Goal: Check status: Check status

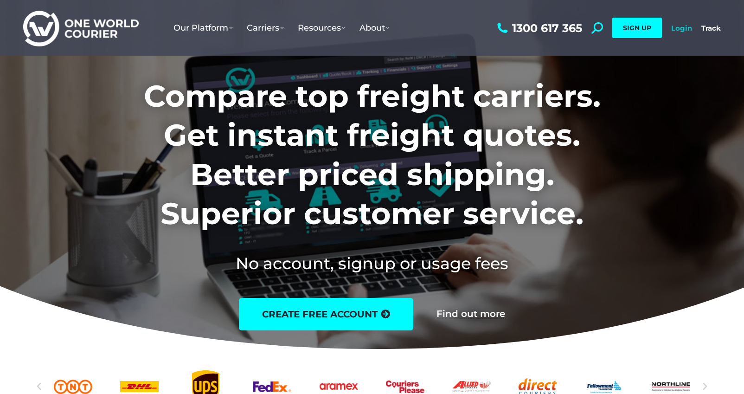
click at [676, 25] on link "Login" at bounding box center [681, 28] width 21 height 9
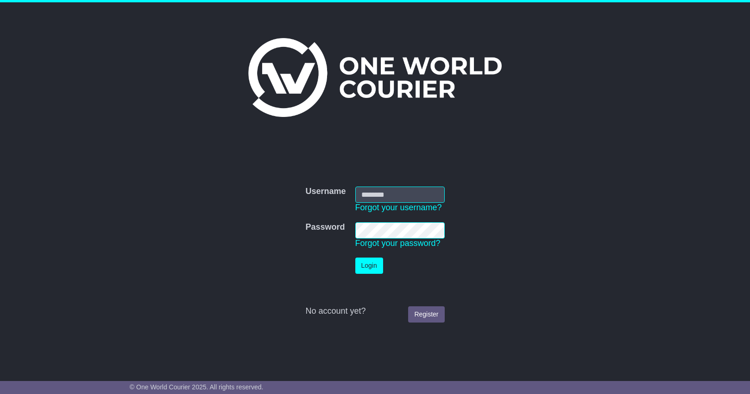
click at [393, 196] on input "Username" at bounding box center [400, 194] width 89 height 16
click at [382, 195] on input "Username" at bounding box center [400, 194] width 89 height 16
type input "**********"
click at [356, 257] on button "Login" at bounding box center [370, 265] width 28 height 16
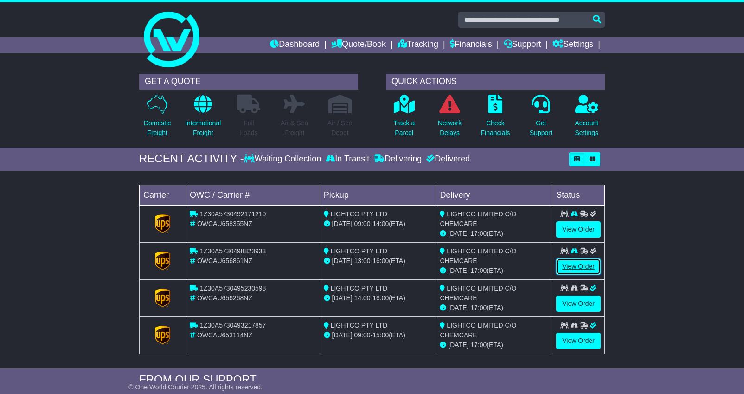
click at [578, 264] on link "View Order" at bounding box center [578, 266] width 45 height 16
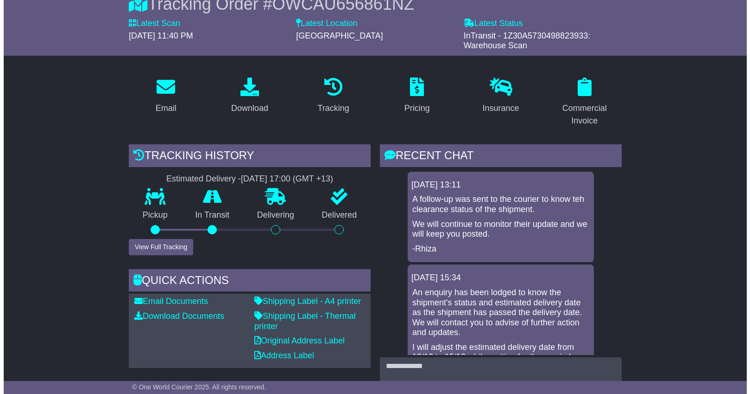
scroll to position [92, 0]
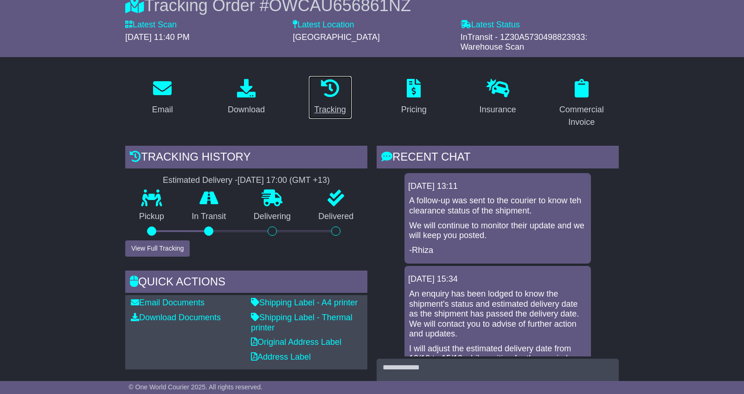
click at [321, 109] on div "Tracking" at bounding box center [330, 109] width 32 height 13
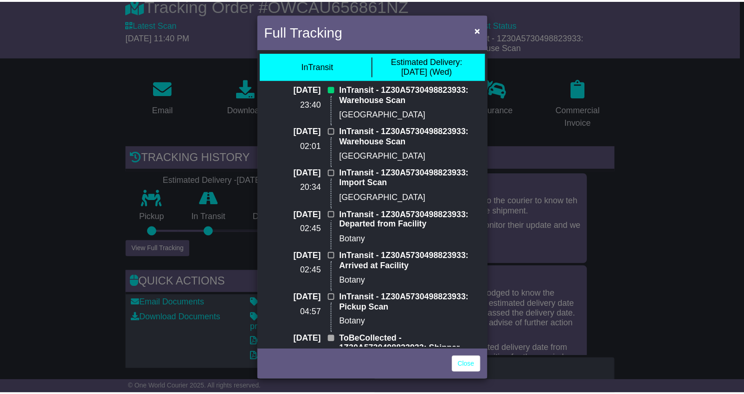
scroll to position [0, 0]
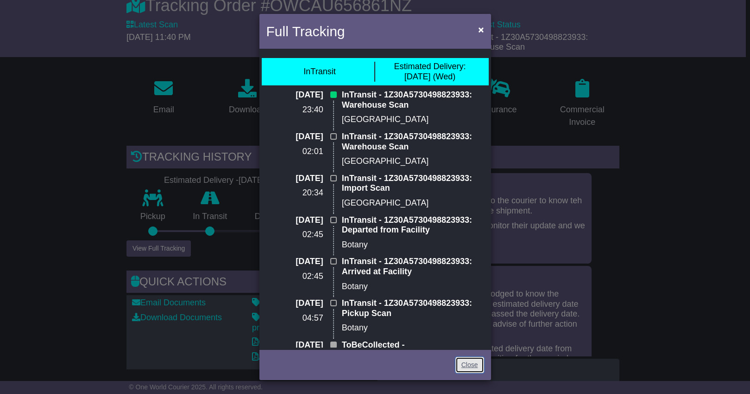
click at [474, 364] on link "Close" at bounding box center [470, 364] width 29 height 16
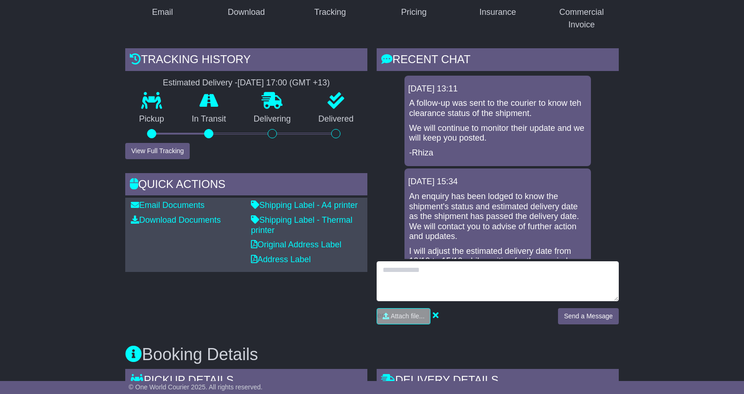
click at [476, 279] on textarea at bounding box center [497, 281] width 242 height 40
type textarea "*"
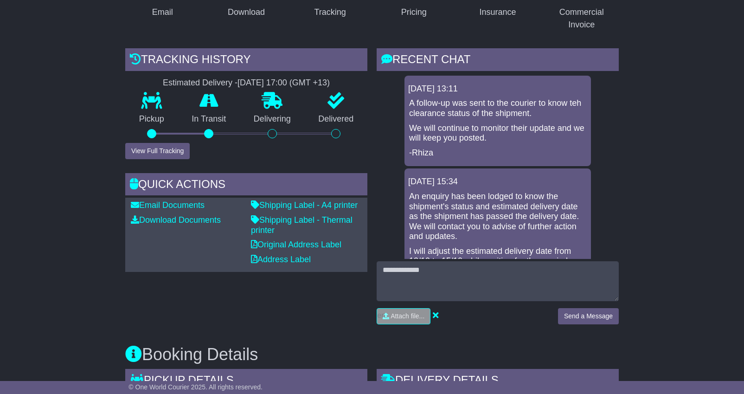
click at [230, 165] on div "Tracking history Estimated Delivery - 15 Oct 2025 - 17:00 (GMT +13) Pickup In T…" at bounding box center [246, 189] width 251 height 283
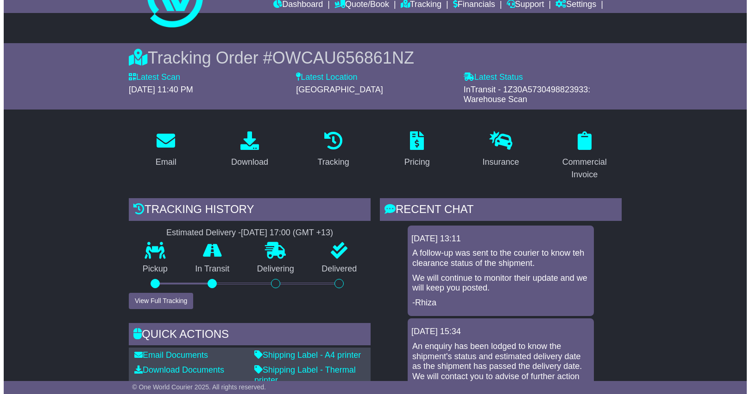
scroll to position [27, 0]
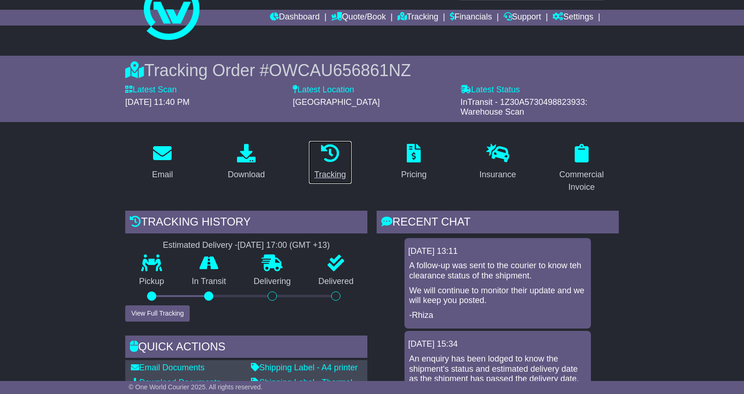
click at [329, 176] on div "Tracking" at bounding box center [330, 174] width 32 height 13
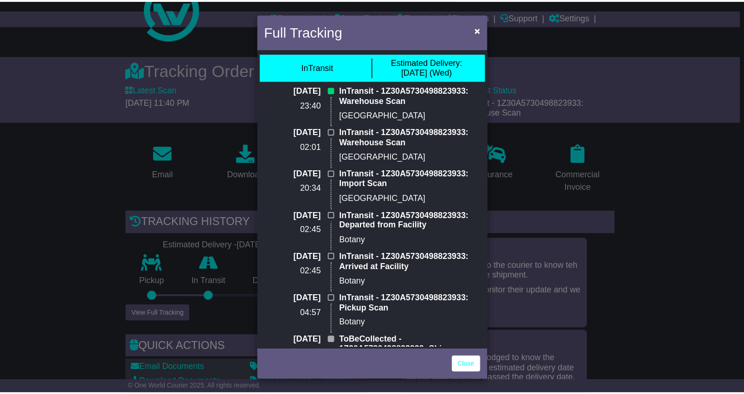
scroll to position [0, 0]
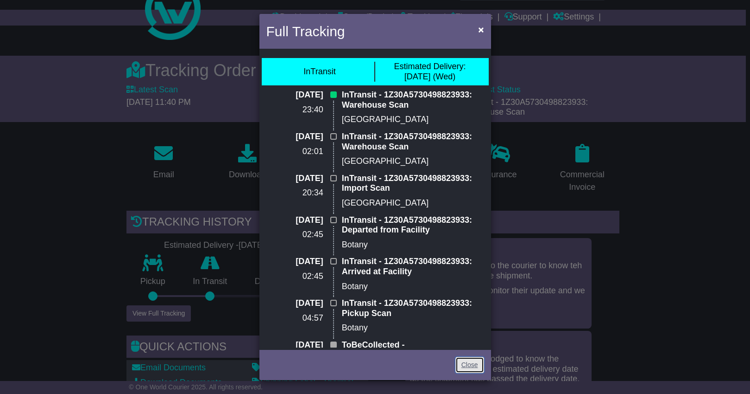
click at [465, 366] on link "Close" at bounding box center [470, 364] width 29 height 16
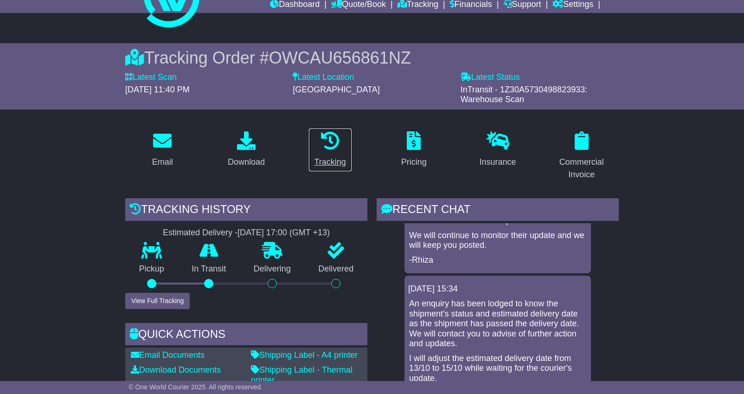
scroll to position [105, 0]
